Goal: Book appointment/travel/reservation

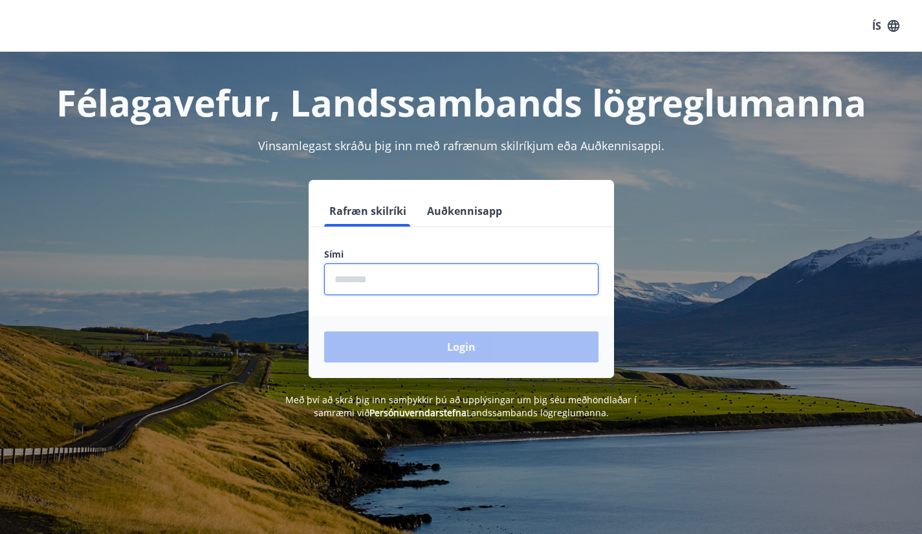
click at [375, 271] on input "phone" at bounding box center [461, 279] width 274 height 32
type input "********"
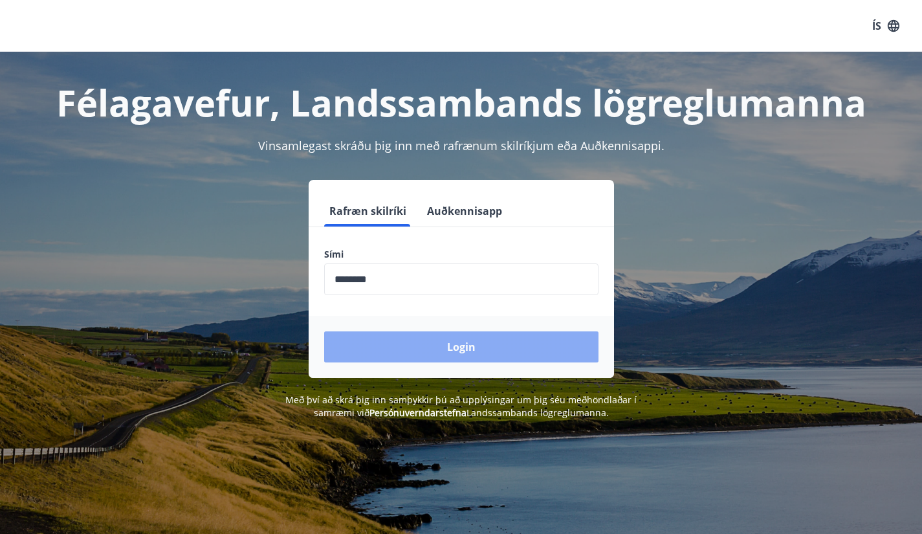
click at [457, 341] on button "Login" at bounding box center [461, 346] width 274 height 31
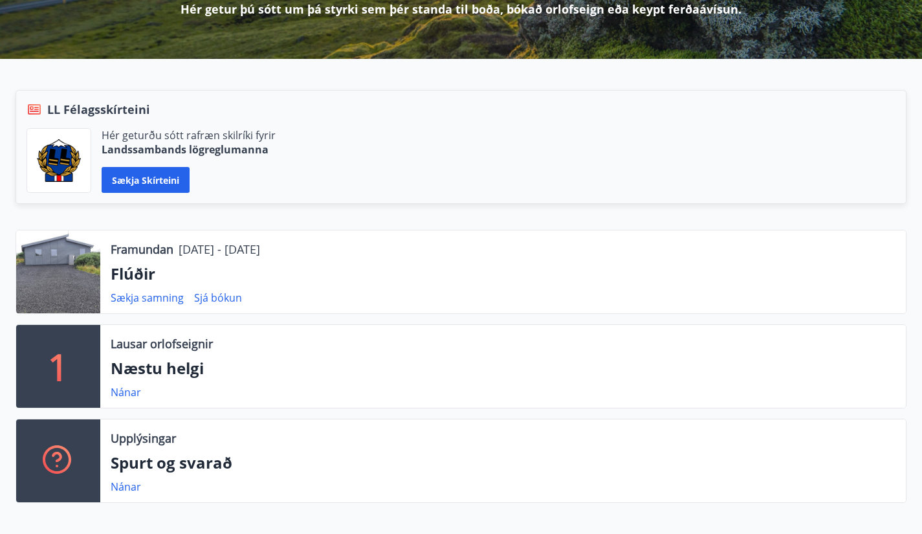
scroll to position [216, 0]
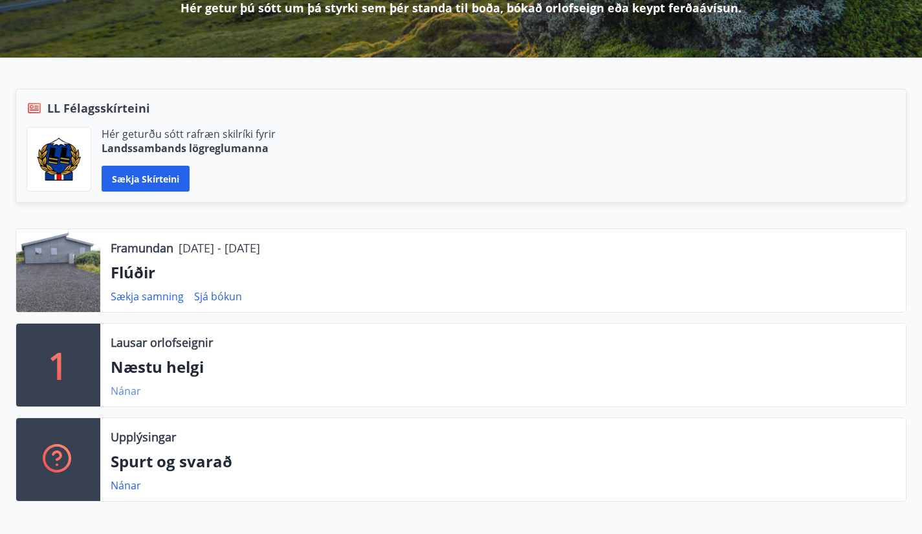
click at [127, 387] on link "Nánar" at bounding box center [126, 391] width 30 height 14
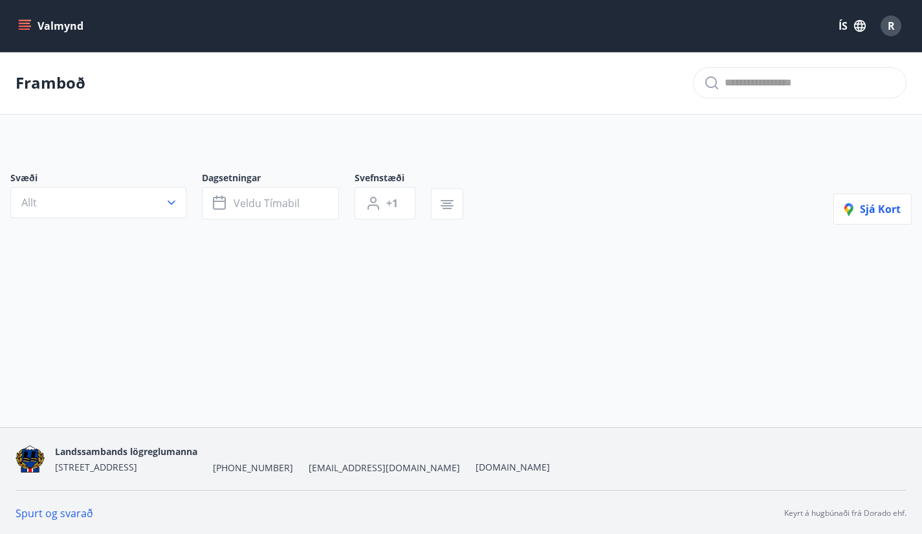
type input "*"
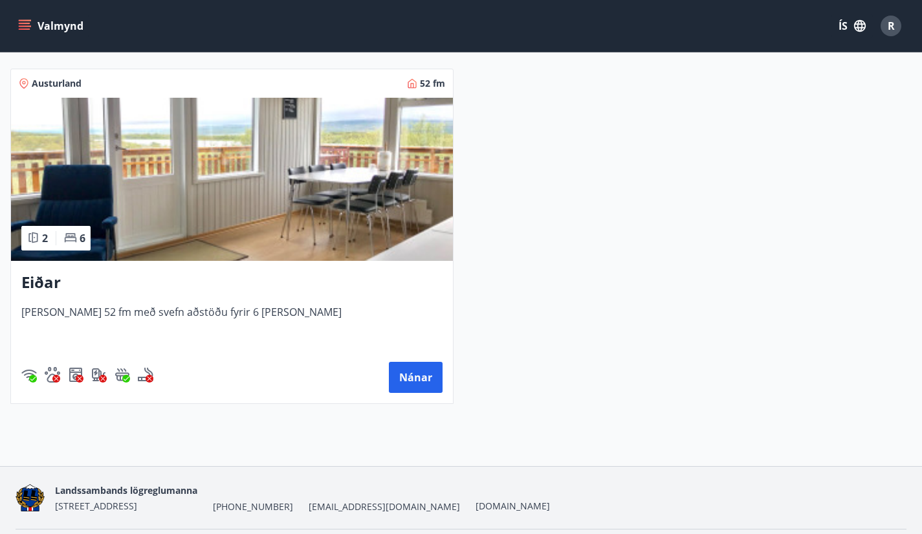
scroll to position [248, 0]
click at [389, 388] on button "Nánar" at bounding box center [416, 377] width 54 height 31
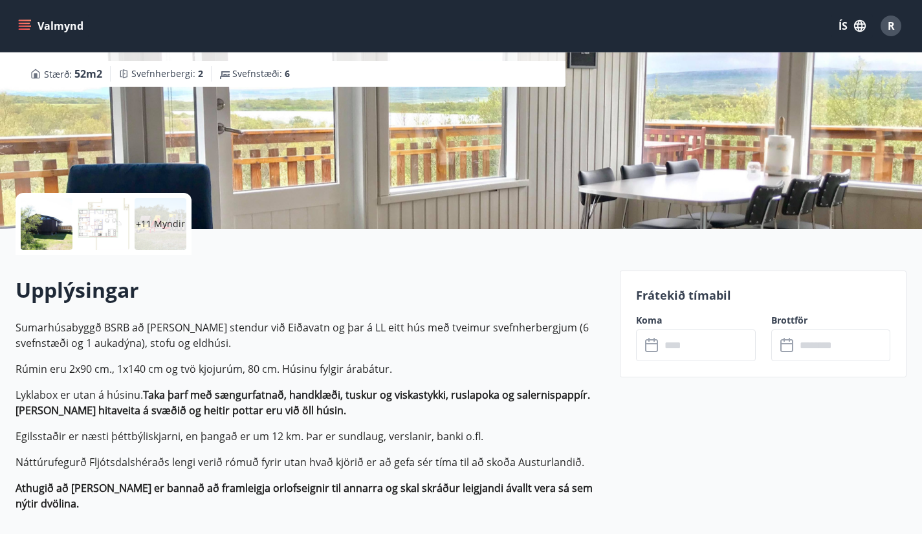
scroll to position [25, 0]
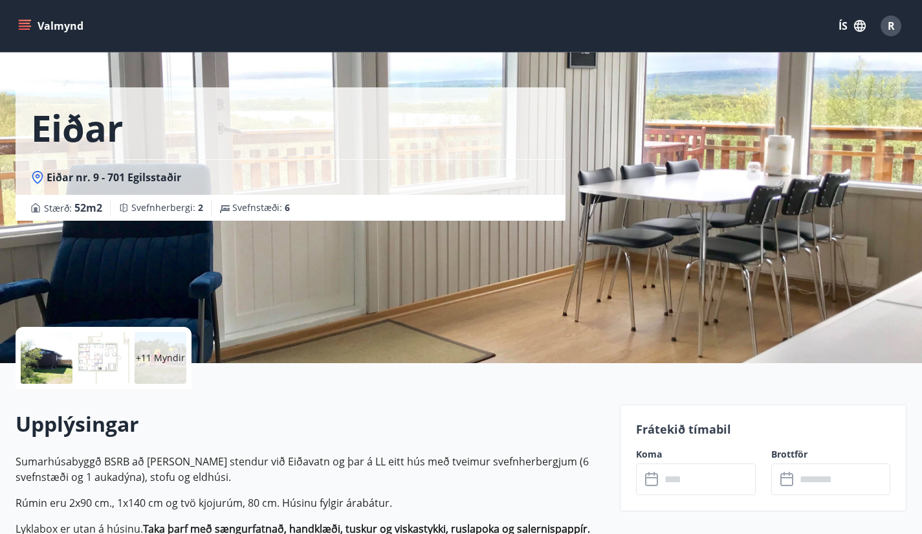
click at [385, 412] on h2 "Upplýsingar" at bounding box center [310, 423] width 589 height 28
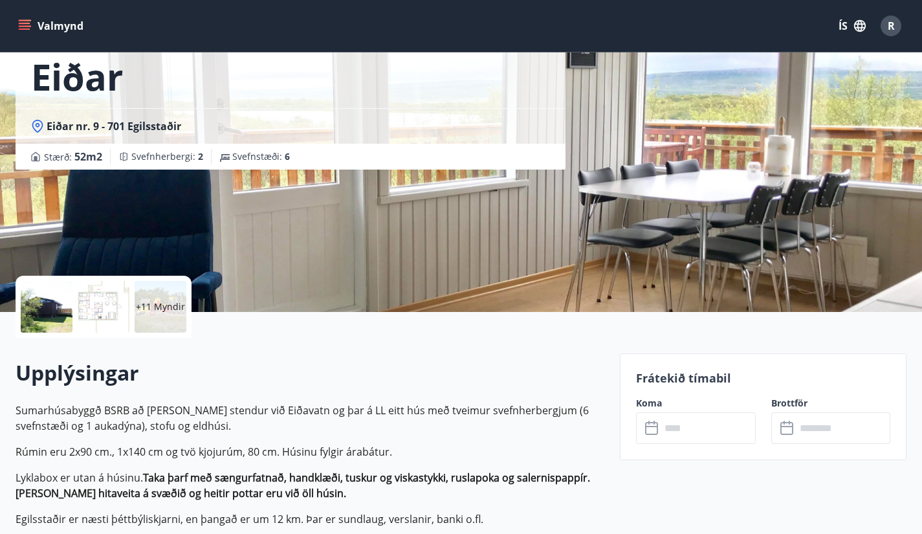
scroll to position [0, 0]
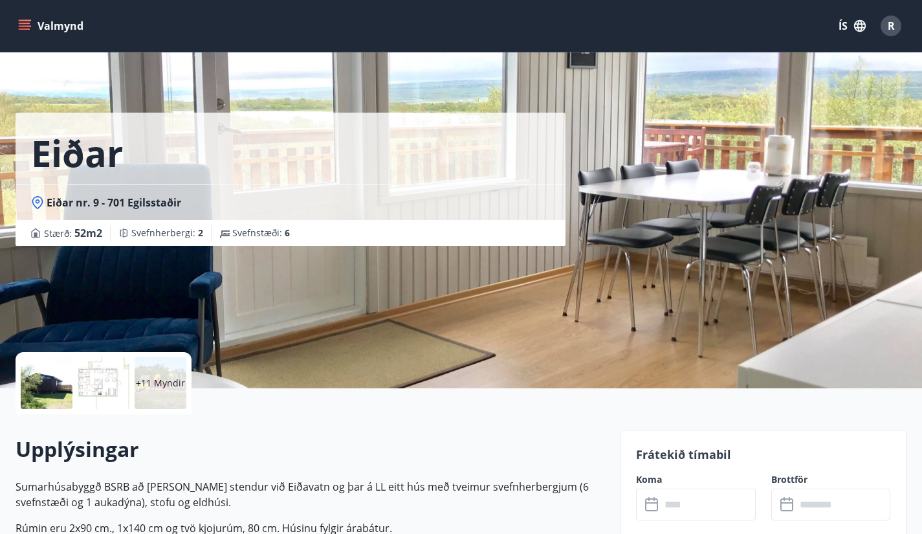
click at [24, 29] on icon "menu" at bounding box center [25, 28] width 12 height 1
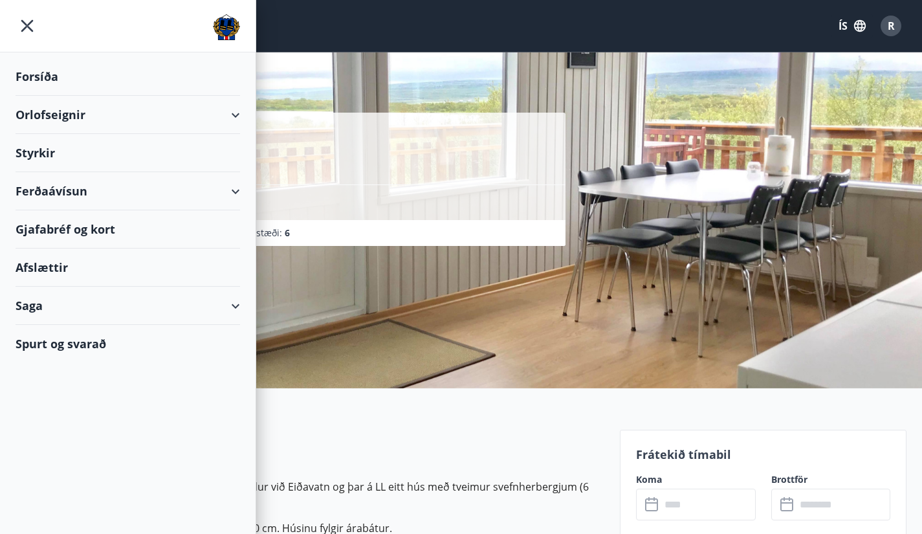
click at [46, 108] on div "Orlofseignir" at bounding box center [128, 115] width 224 height 38
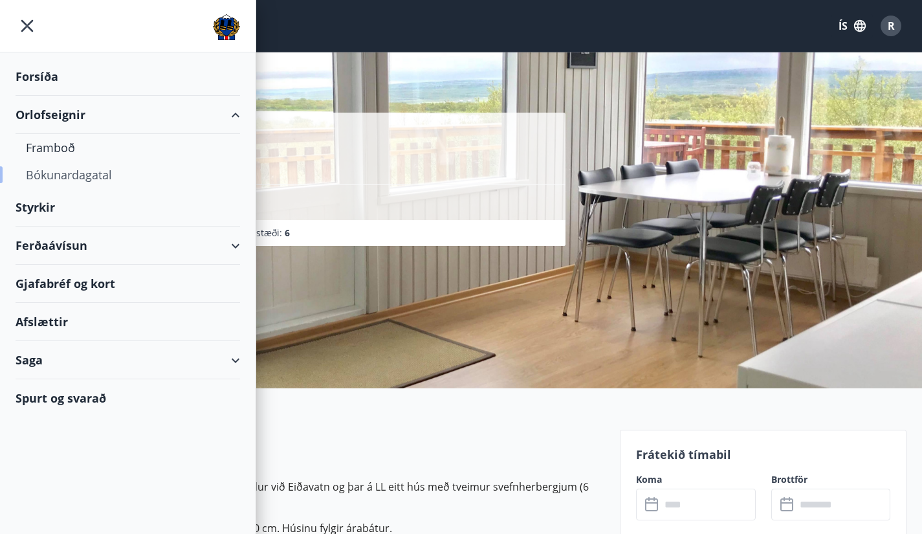
click at [63, 168] on div "Bókunardagatal" at bounding box center [128, 174] width 204 height 27
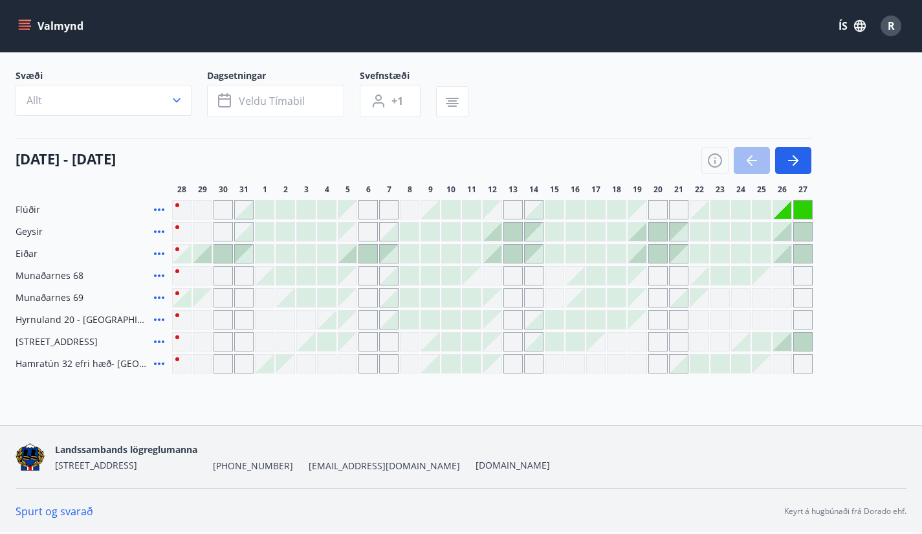
scroll to position [82, 0]
